Goal: Transaction & Acquisition: Purchase product/service

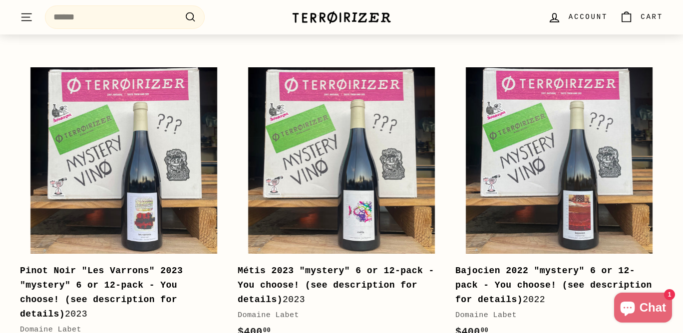
scroll to position [252, 0]
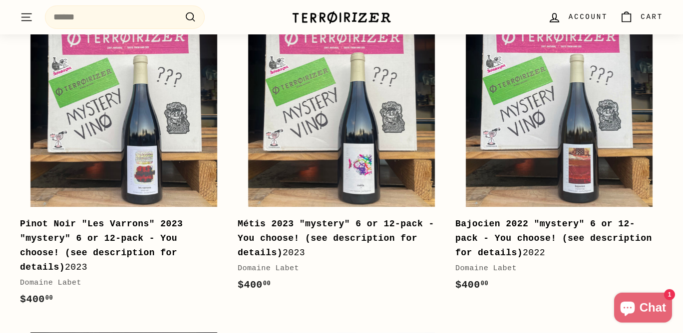
click at [144, 233] on div "Pinot Noir "Les Varrons" 2023 "mystery" 6 or 12-pack - You choose! (see descrip…" at bounding box center [119, 245] width 198 height 57
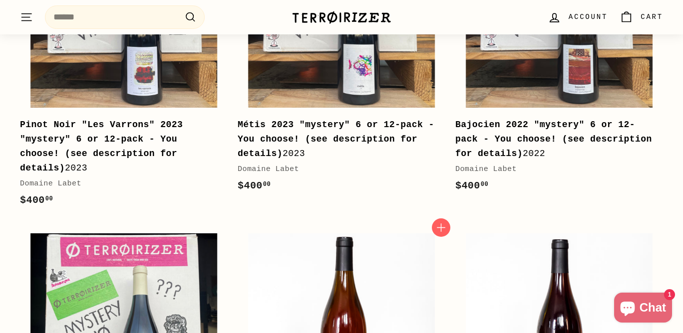
scroll to position [294, 0]
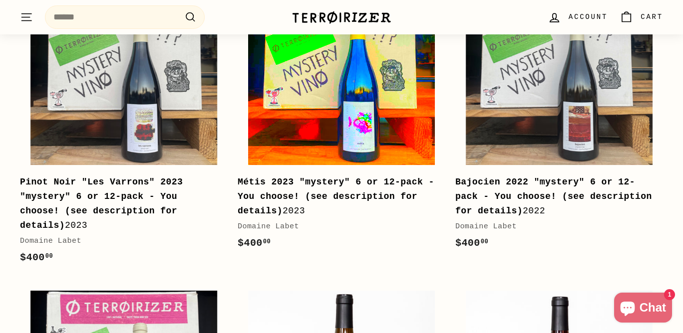
click at [352, 89] on img at bounding box center [341, 72] width 187 height 187
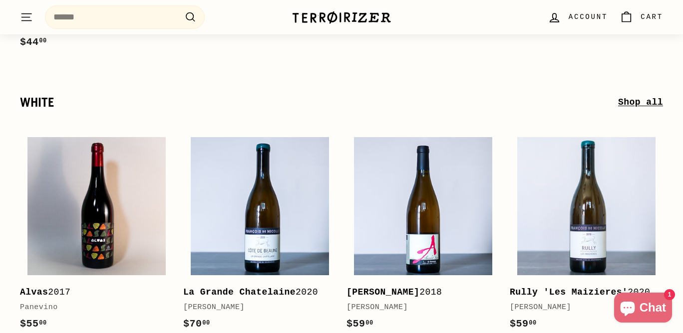
scroll to position [2271, 0]
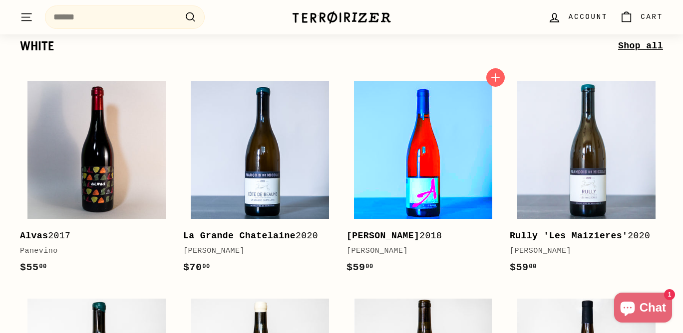
click at [428, 150] on img at bounding box center [423, 150] width 138 height 138
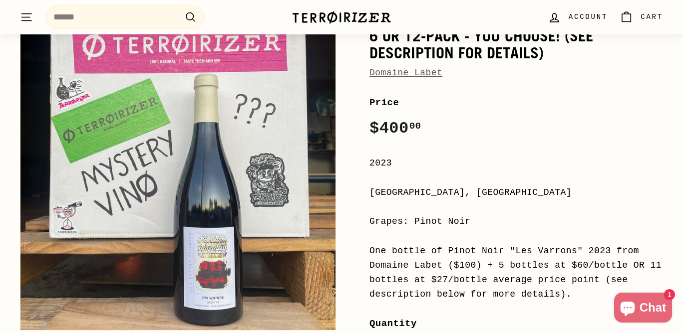
scroll to position [168, 0]
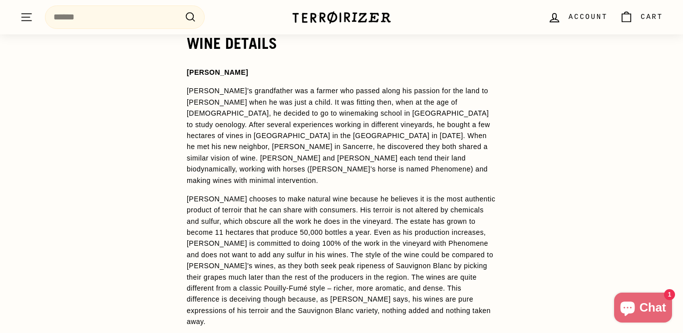
scroll to position [757, 0]
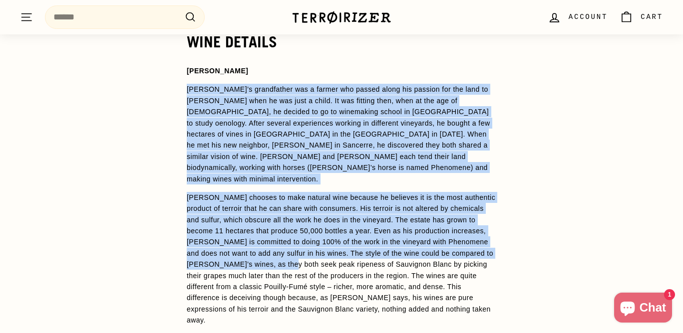
drag, startPoint x: 187, startPoint y: 90, endPoint x: 368, endPoint y: 257, distance: 246.3
click at [368, 257] on span "Alexandre Bain Alexandre’s grandfather was a farmer who passed along his passio…" at bounding box center [342, 195] width 310 height 261
click at [368, 257] on p "Alexandre chooses to make natural wine because he believes it is the most authe…" at bounding box center [342, 259] width 310 height 134
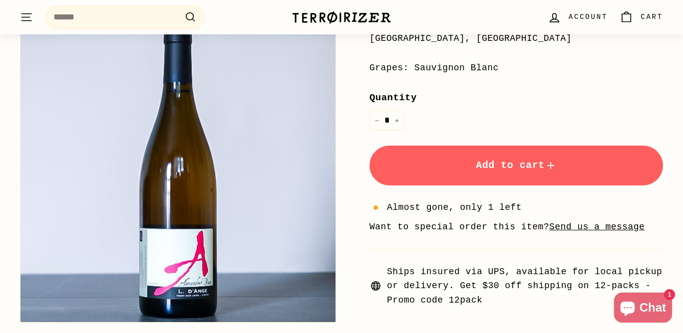
scroll to position [284, 0]
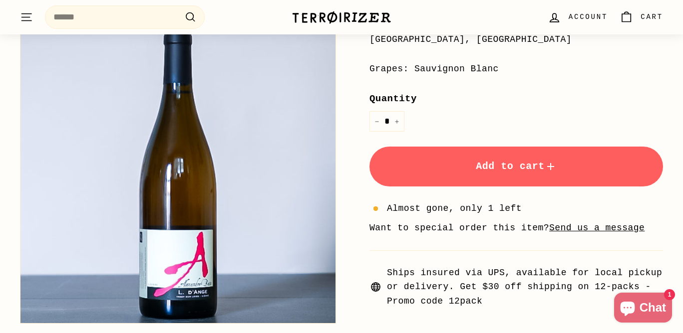
click at [319, 21] on img at bounding box center [342, 17] width 100 height 14
